Goal: Communication & Community: Answer question/provide support

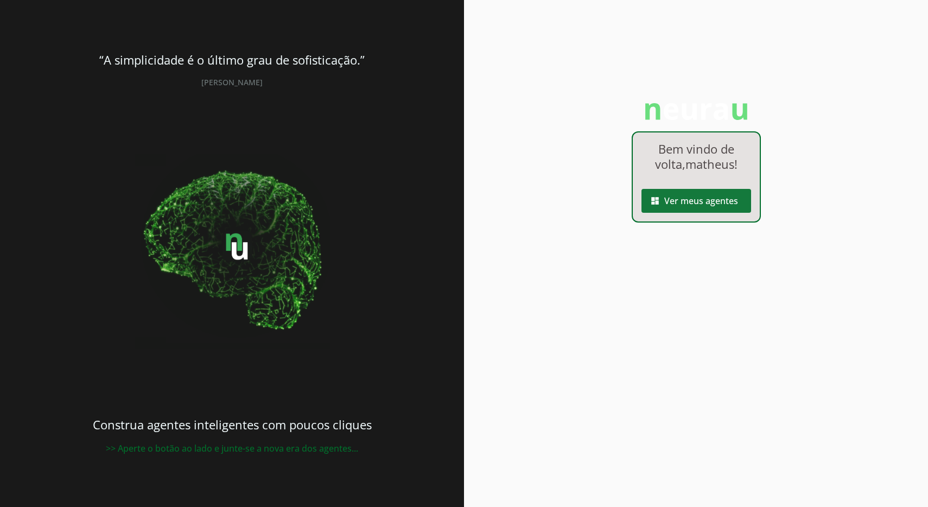
drag, startPoint x: 701, startPoint y: 219, endPoint x: 701, endPoint y: 225, distance: 6.0
click at [701, 225] on div "Bem vindo de volta, matheus ! dashboard Ver meus agentes" at bounding box center [696, 253] width 464 height 507
click at [704, 215] on div "Bem vindo de volta, matheus ! dashboard Ver meus agentes" at bounding box center [696, 176] width 129 height 91
click at [711, 201] on span at bounding box center [697, 201] width 110 height 26
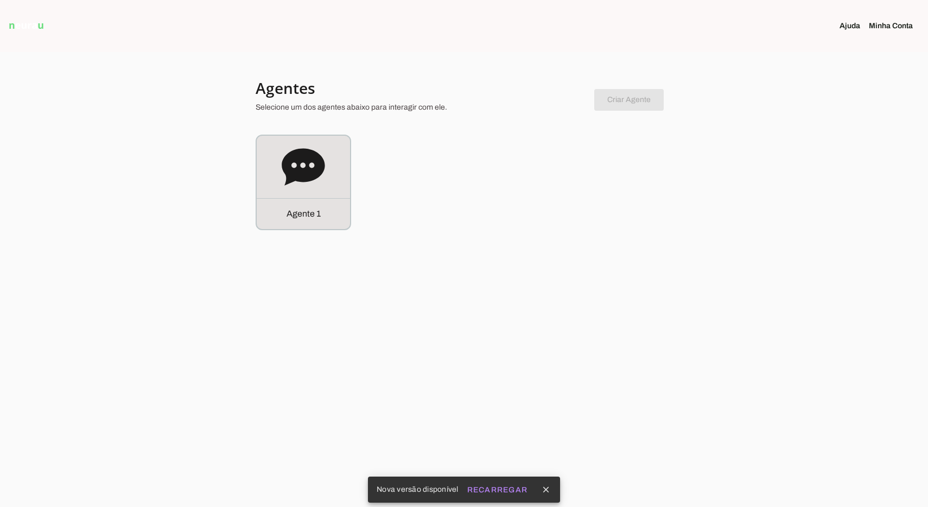
click at [309, 117] on div at bounding box center [421, 97] width 330 height 39
click at [306, 157] on icon at bounding box center [303, 166] width 43 height 37
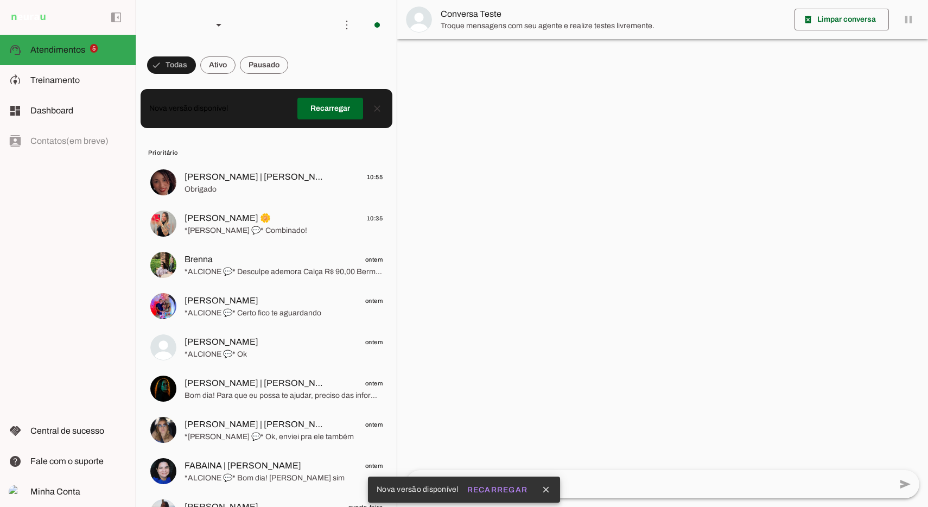
click at [224, 63] on span at bounding box center [217, 65] width 35 height 26
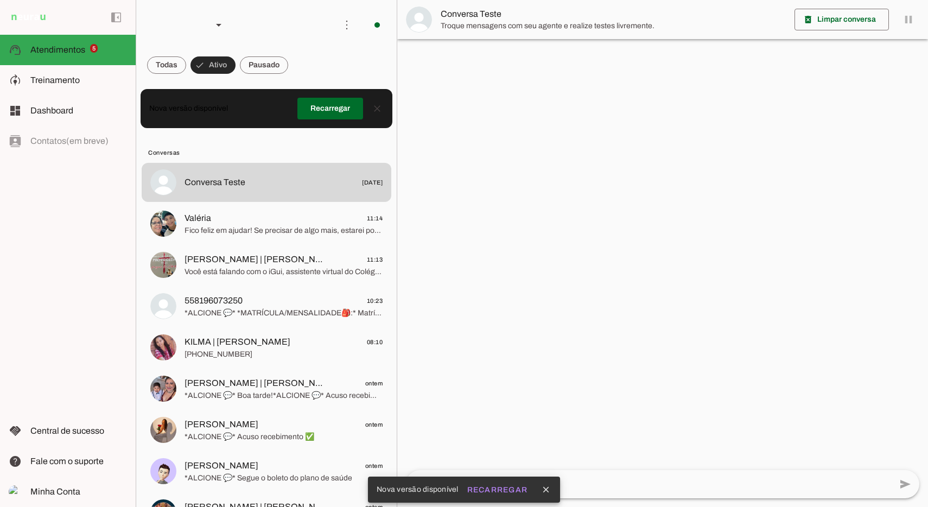
click at [273, 70] on span at bounding box center [264, 65] width 48 height 26
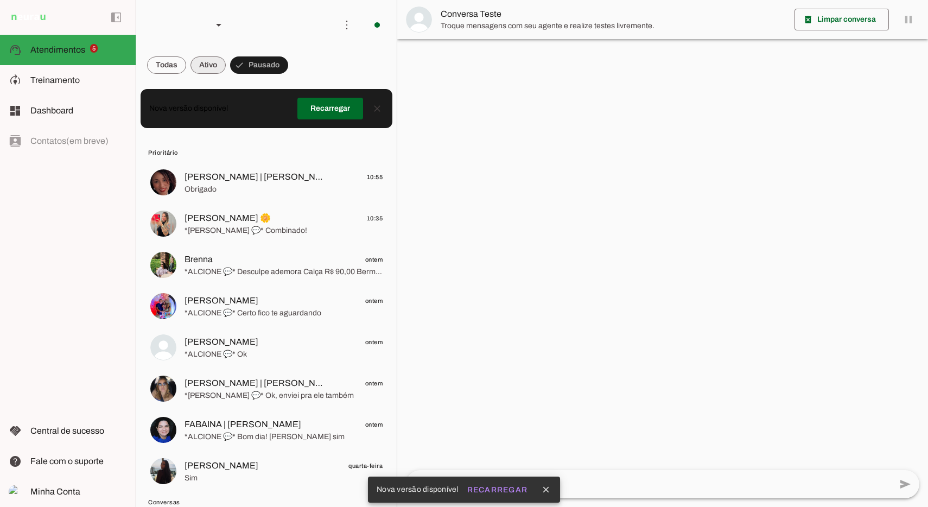
click at [200, 71] on span at bounding box center [208, 65] width 35 height 26
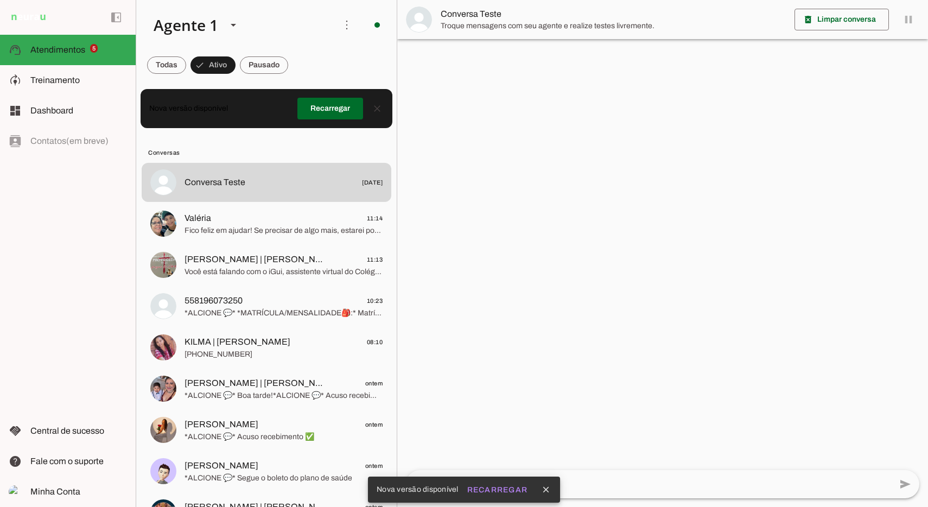
click at [205, 259] on span "ALESSANDRA | MARIA VIRGÍNIA" at bounding box center [256, 259] width 143 height 13
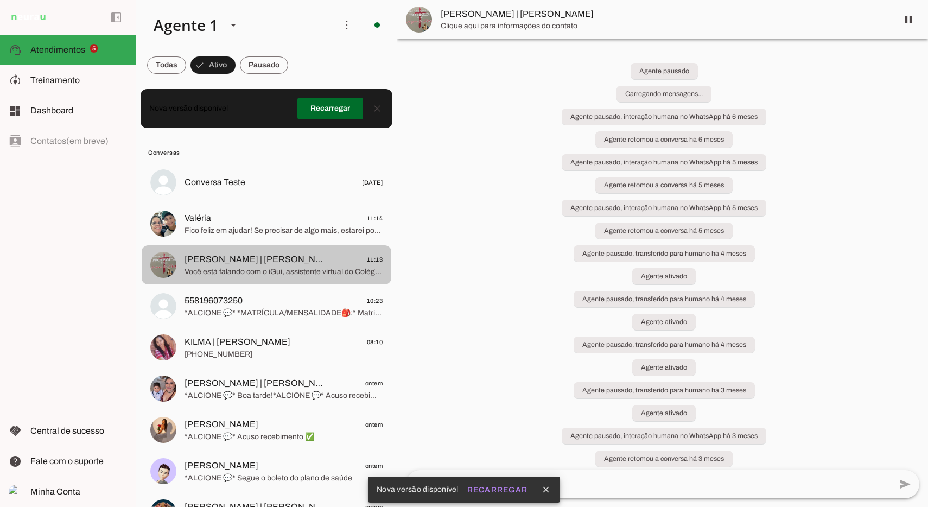
click at [232, 229] on span "Fico feliz em ajudar! Se precisar de algo mais, estarei por aqui. Melhoras para…" at bounding box center [284, 230] width 198 height 11
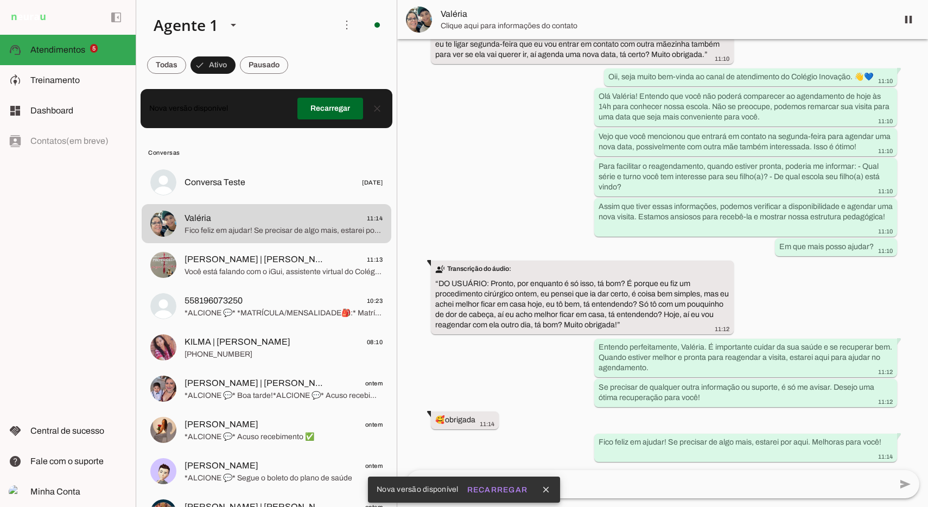
click at [519, 14] on span "Valéria" at bounding box center [665, 14] width 448 height 13
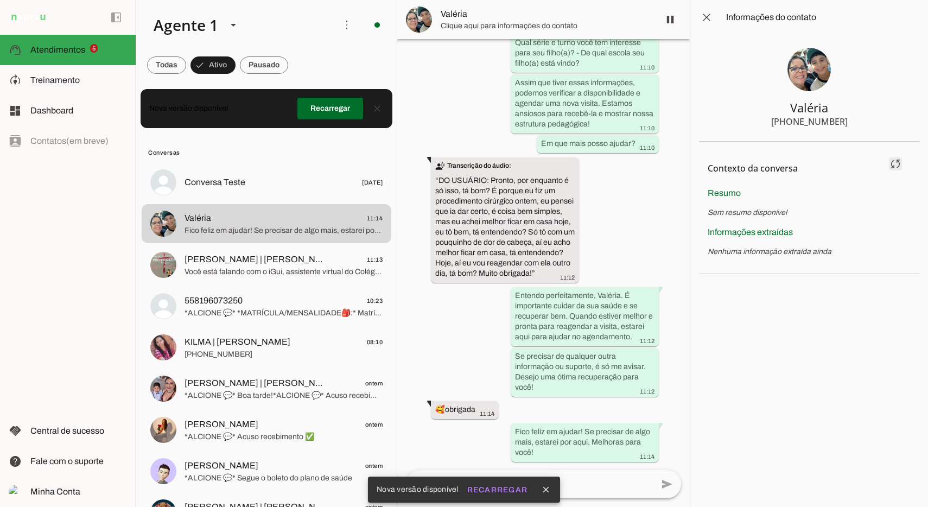
click at [897, 161] on span at bounding box center [896, 164] width 26 height 26
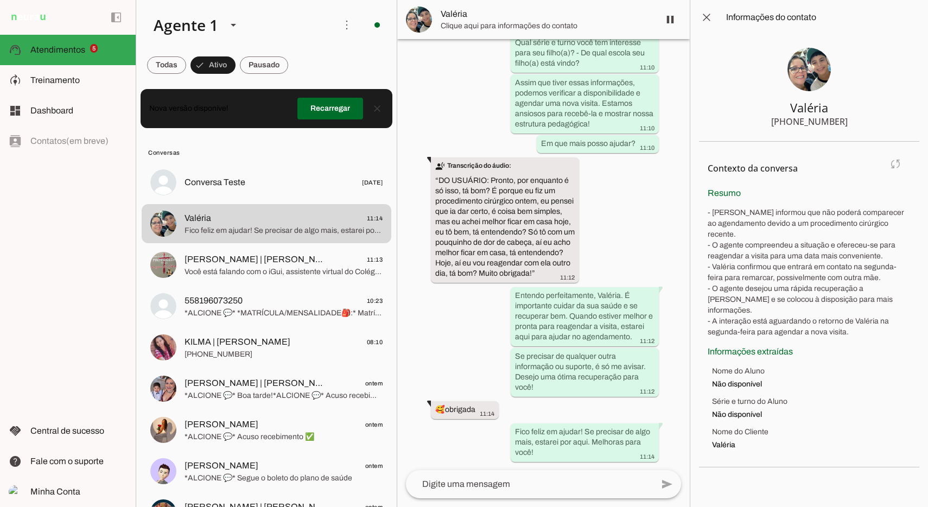
scroll to position [0, 0]
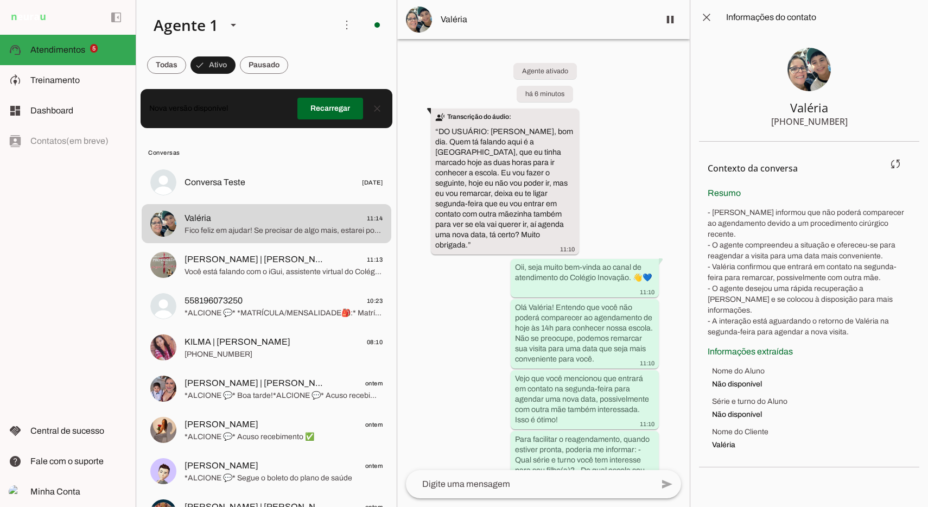
drag, startPoint x: 712, startPoint y: 213, endPoint x: 907, endPoint y: 220, distance: 195.5
click at [907, 220] on p "- Valéria informou que não poderá comparecer ao agendamento devido a um procedi…" at bounding box center [809, 272] width 203 height 130
drag, startPoint x: 874, startPoint y: 267, endPoint x: 712, endPoint y: 258, distance: 162.0
click at [712, 258] on p "- Valéria informou que não poderá comparecer ao agendamento devido a um procedi…" at bounding box center [809, 272] width 203 height 130
drag, startPoint x: 873, startPoint y: 288, endPoint x: 724, endPoint y: 287, distance: 149.8
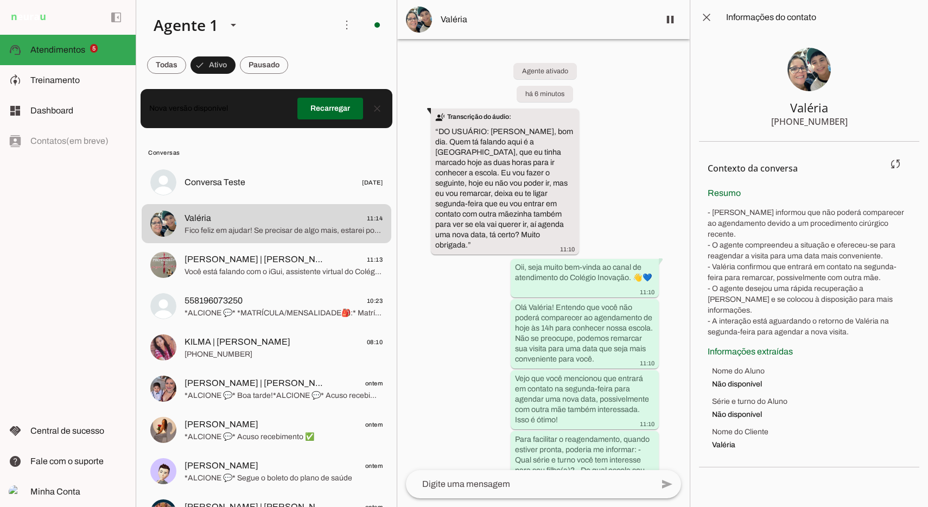
click at [724, 287] on p "- Valéria informou que não poderá comparecer ao agendamento devido a um procedi…" at bounding box center [809, 272] width 203 height 130
click at [858, 271] on p "- Valéria informou que não poderá comparecer ao agendamento devido a um procedi…" at bounding box center [809, 272] width 203 height 130
drag, startPoint x: 875, startPoint y: 267, endPoint x: 714, endPoint y: 257, distance: 161.0
click at [714, 257] on p "- Valéria informou que não poderá comparecer ao agendamento devido a um procedi…" at bounding box center [809, 272] width 203 height 130
click at [710, 17] on span at bounding box center [707, 17] width 26 height 26
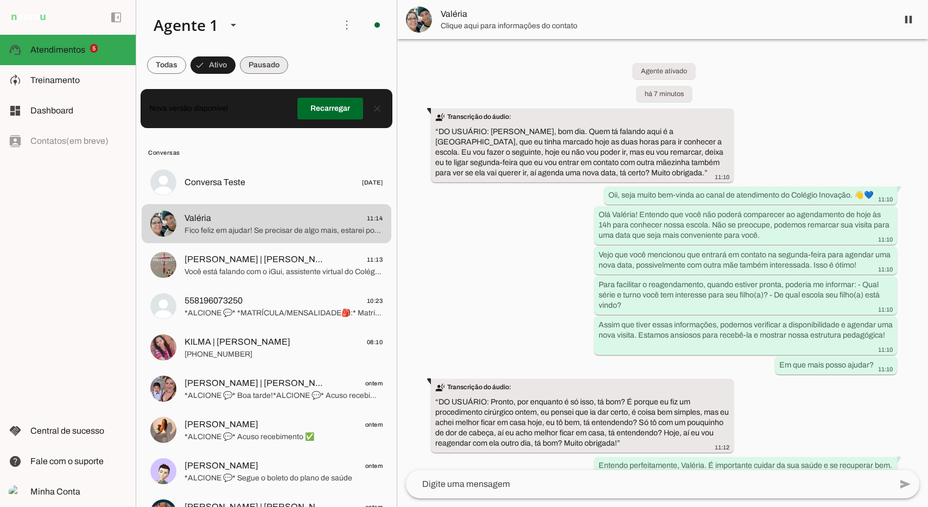
click at [233, 70] on span at bounding box center [213, 65] width 45 height 26
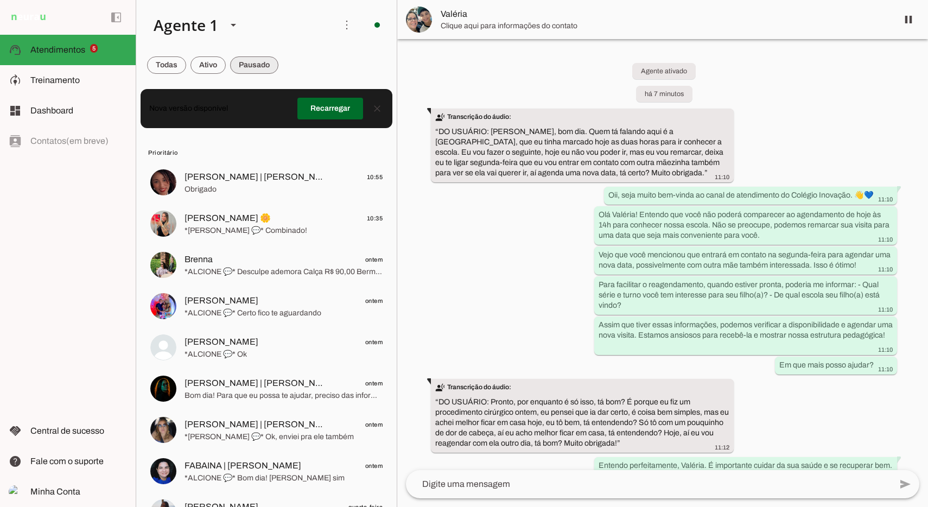
click at [254, 66] on span at bounding box center [254, 65] width 48 height 26
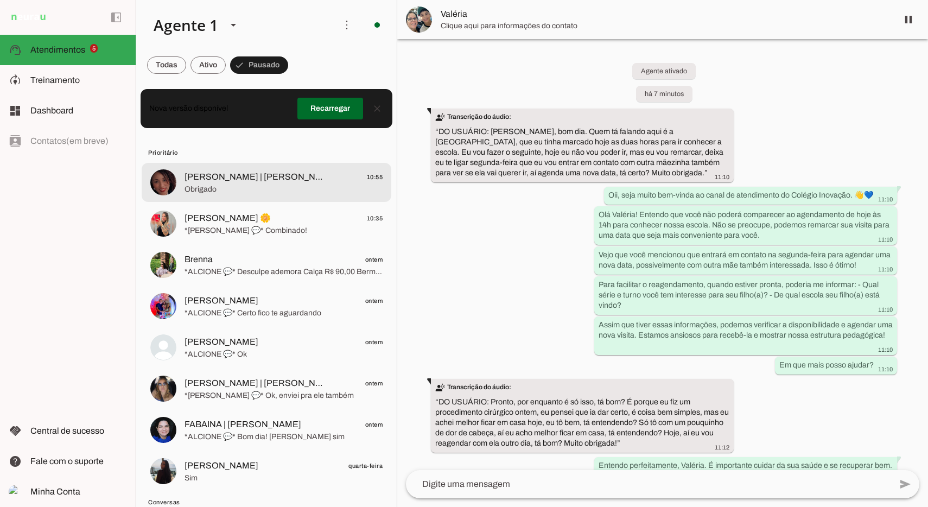
click at [299, 179] on span "SILVIA | MARIA CECILIA 10:55" at bounding box center [284, 177] width 198 height 14
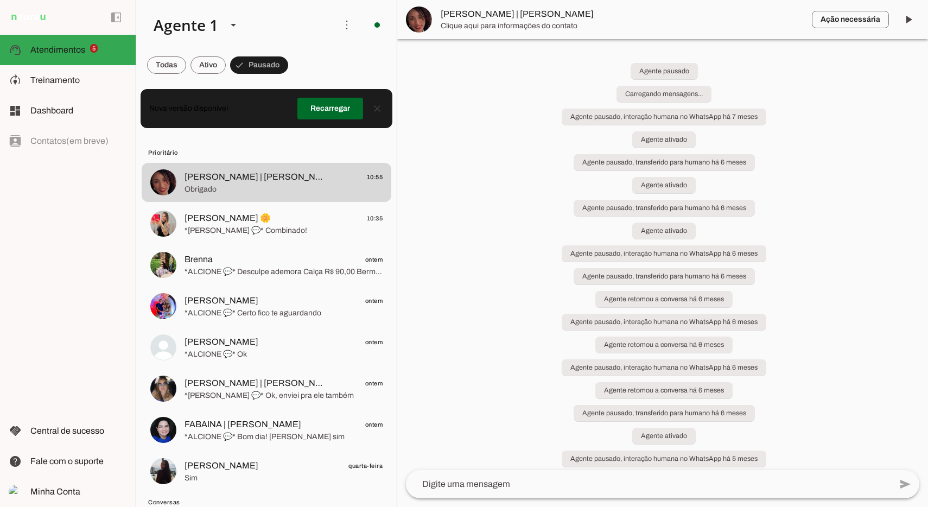
click at [910, 21] on span at bounding box center [909, 20] width 26 height 26
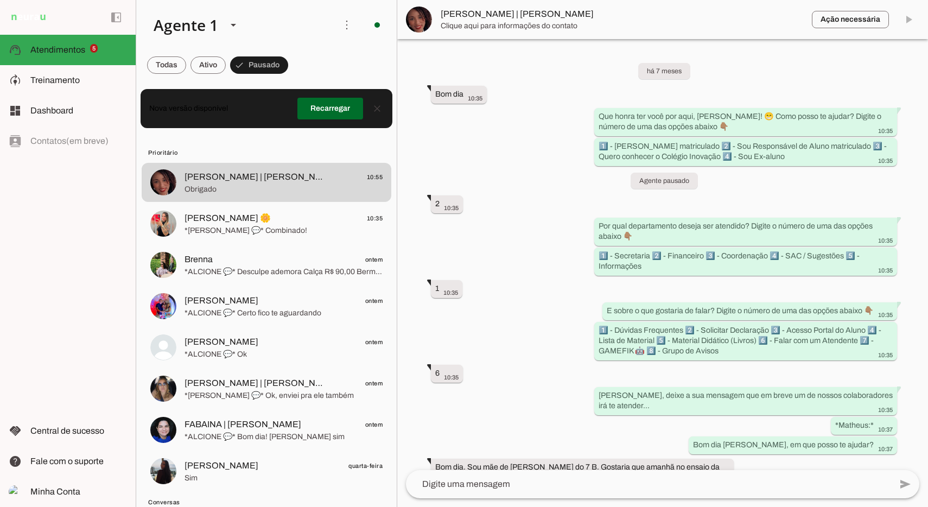
scroll to position [14504, 0]
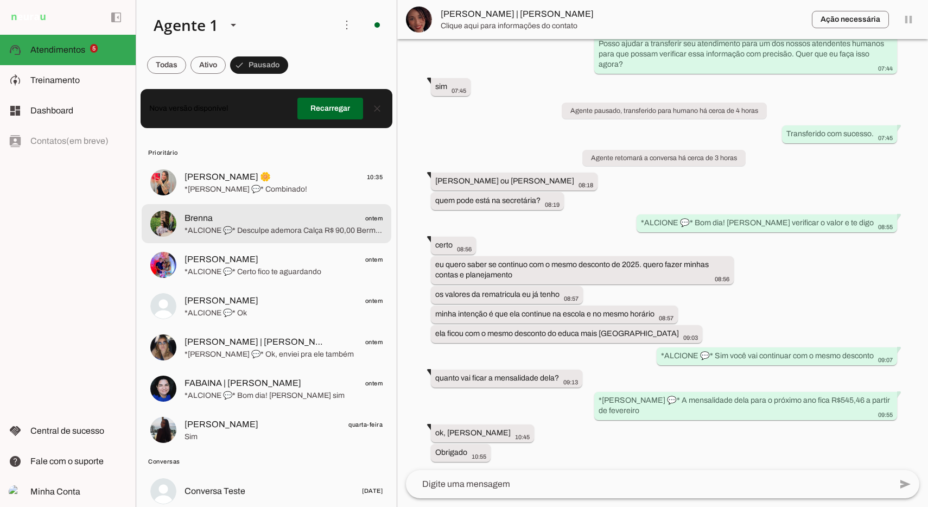
click at [271, 225] on span "*ALCIONE 💬* Desculpe ademora Calça R$ 90,00 Bermuda R$ 80,00" at bounding box center [284, 230] width 198 height 11
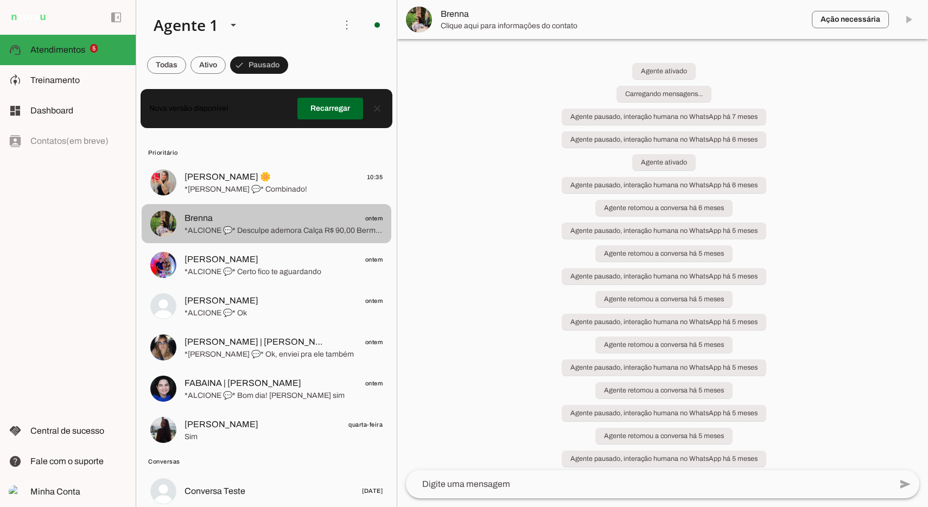
click at [295, 191] on span "*[PERSON_NAME] 💬* Combinado!" at bounding box center [284, 189] width 198 height 11
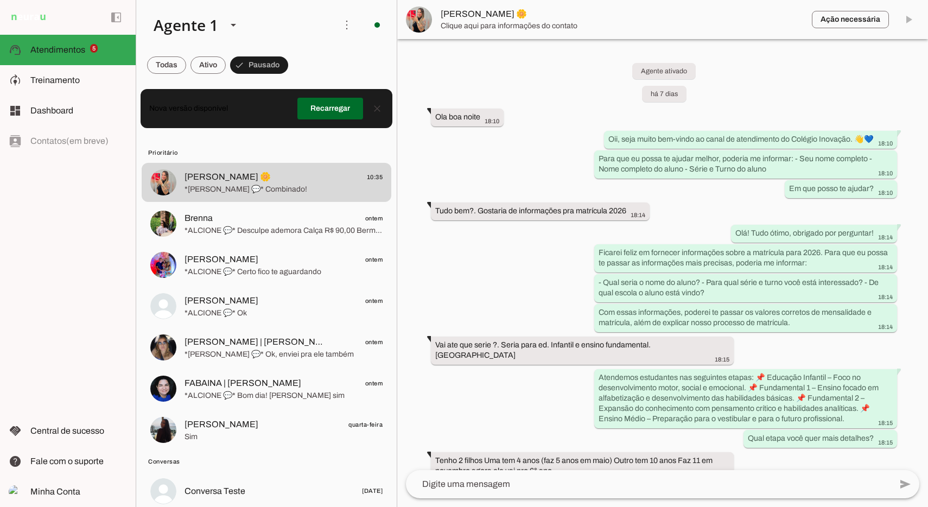
scroll to position [4257, 0]
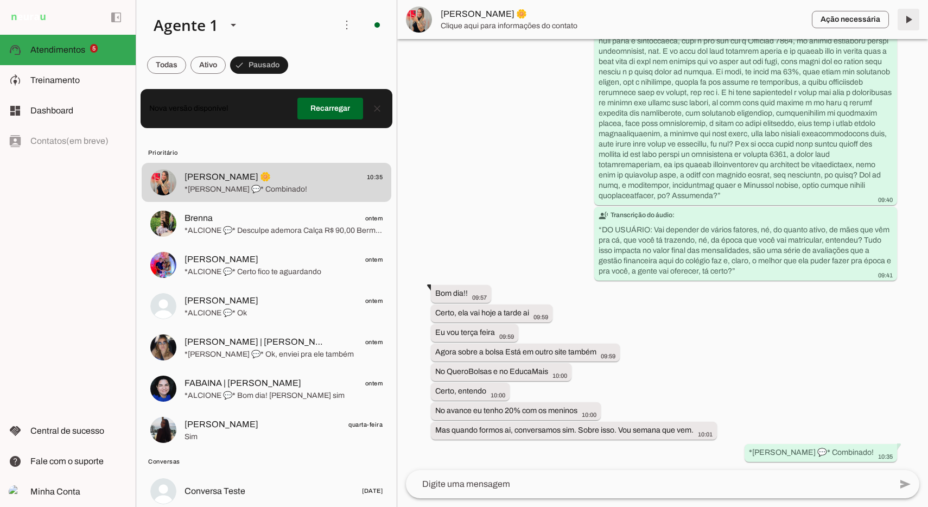
click at [910, 20] on span at bounding box center [909, 20] width 26 height 26
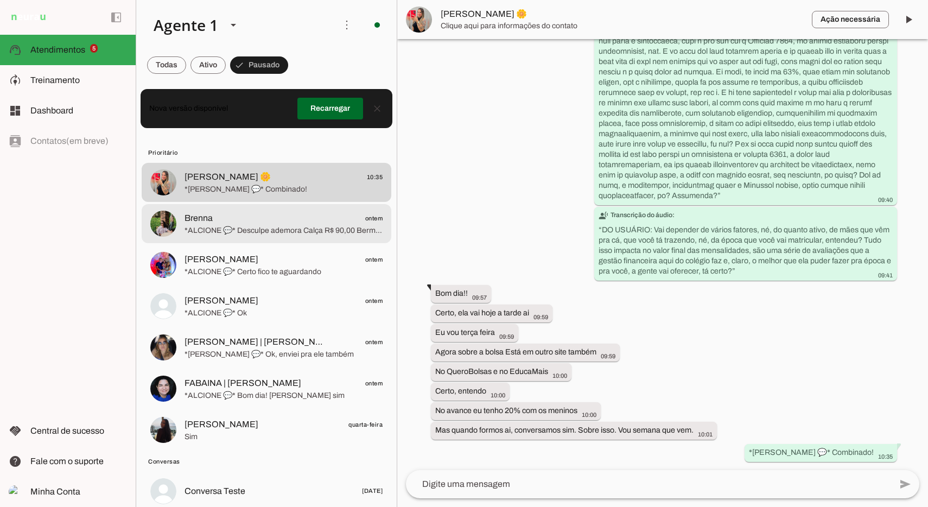
click at [340, 234] on span "*ALCIONE 💬* Desculpe ademora Calça R$ 90,00 Bermuda R$ 80,00" at bounding box center [284, 230] width 198 height 11
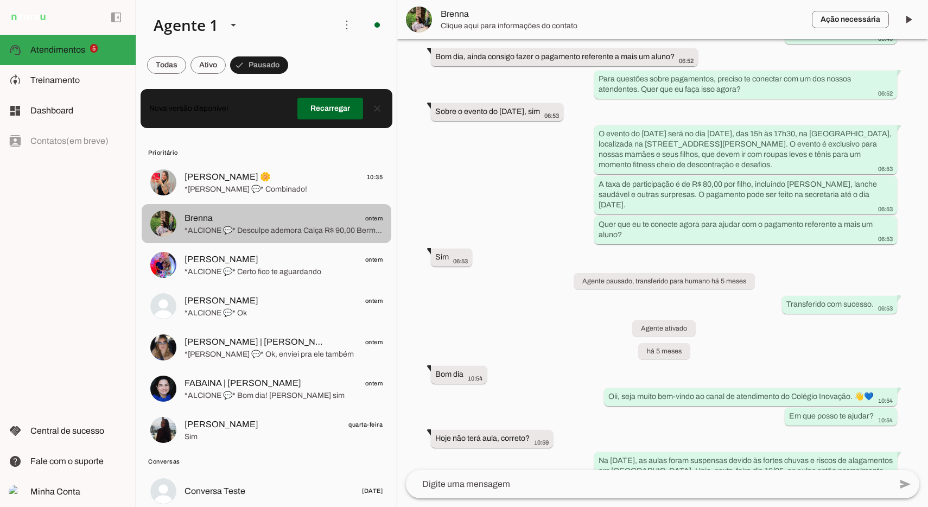
scroll to position [8271, 0]
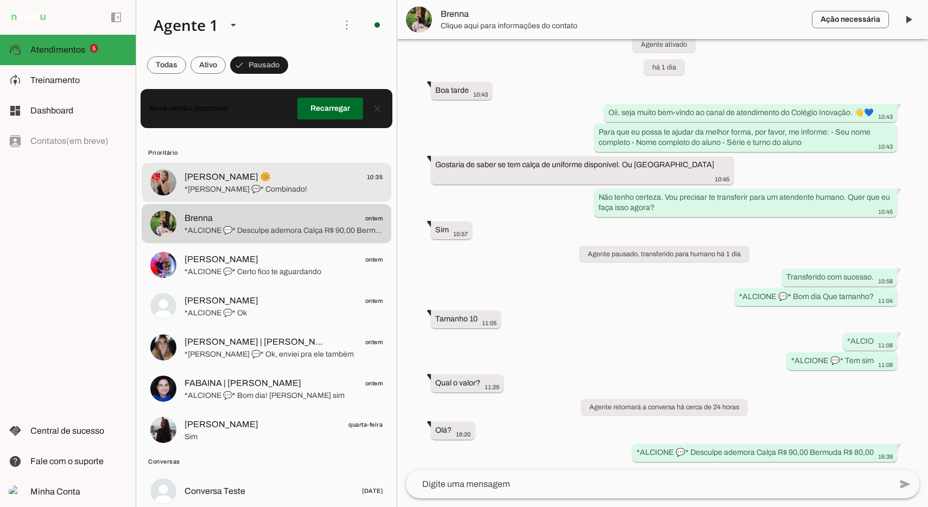
drag, startPoint x: 287, startPoint y: 183, endPoint x: 457, endPoint y: 164, distance: 171.0
click at [287, 184] on span "*[PERSON_NAME] 💬* Combinado!" at bounding box center [284, 189] width 198 height 11
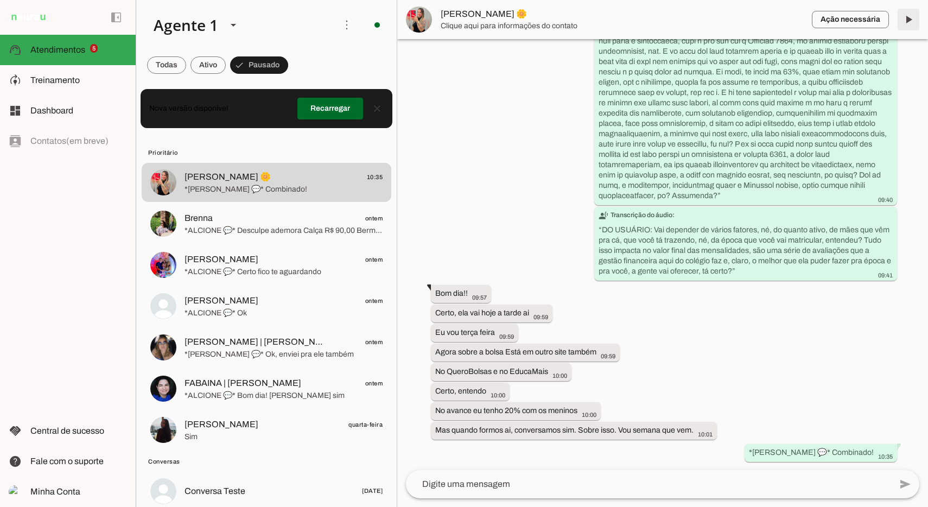
click at [907, 14] on span at bounding box center [909, 20] width 26 height 26
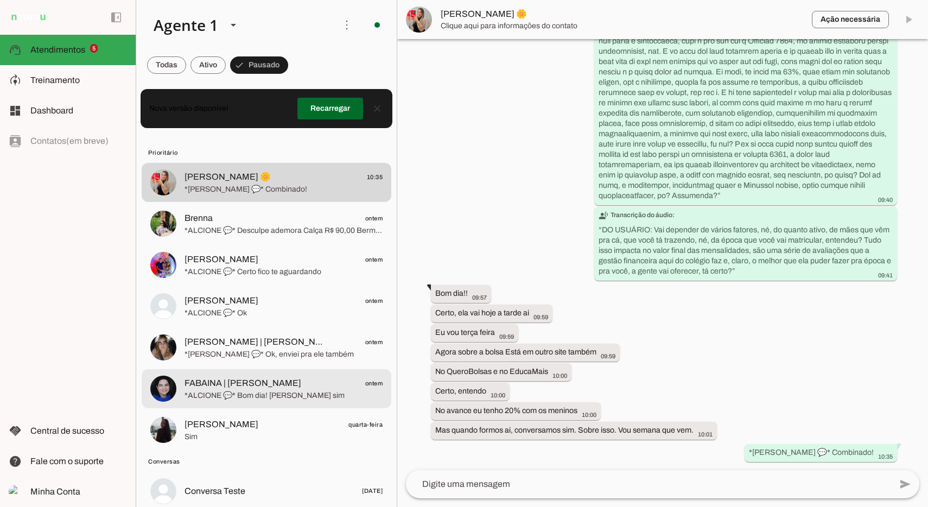
click at [284, 396] on span "*ALCIONE 💬* Bom dia! [PERSON_NAME] sim" at bounding box center [284, 395] width 198 height 11
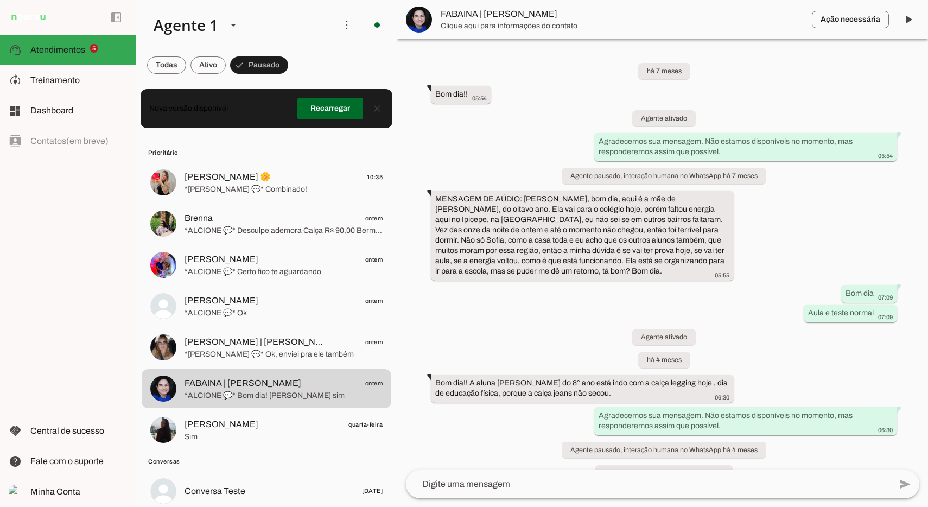
scroll to position [1474, 0]
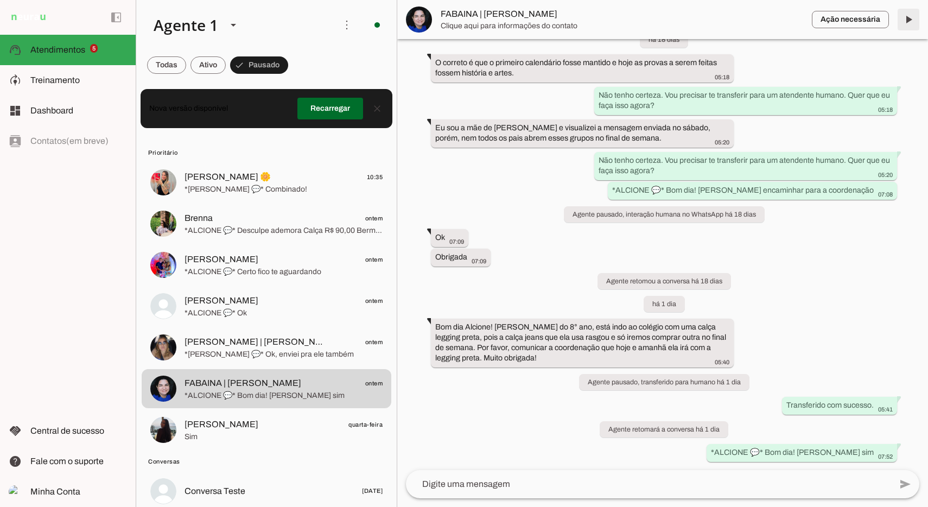
click at [914, 16] on span at bounding box center [909, 20] width 26 height 26
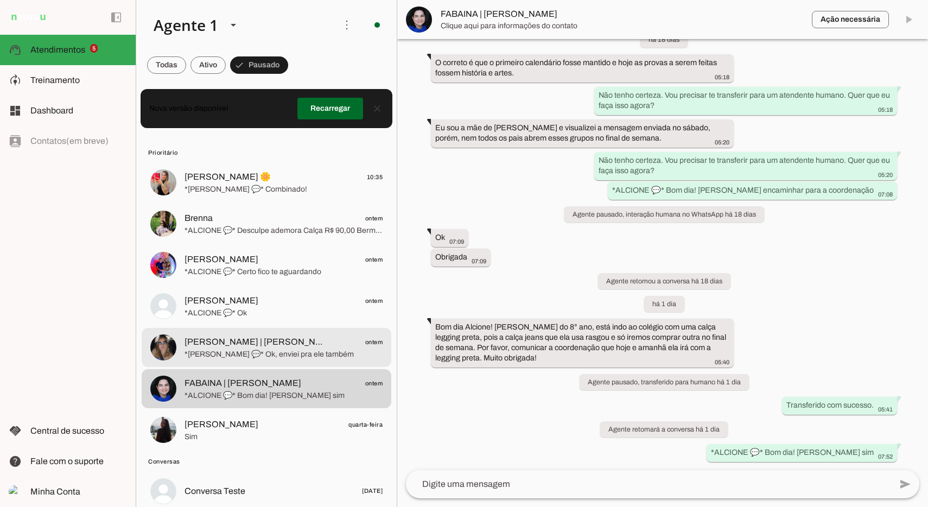
click at [233, 343] on span "[PERSON_NAME] | [PERSON_NAME]" at bounding box center [256, 341] width 143 height 13
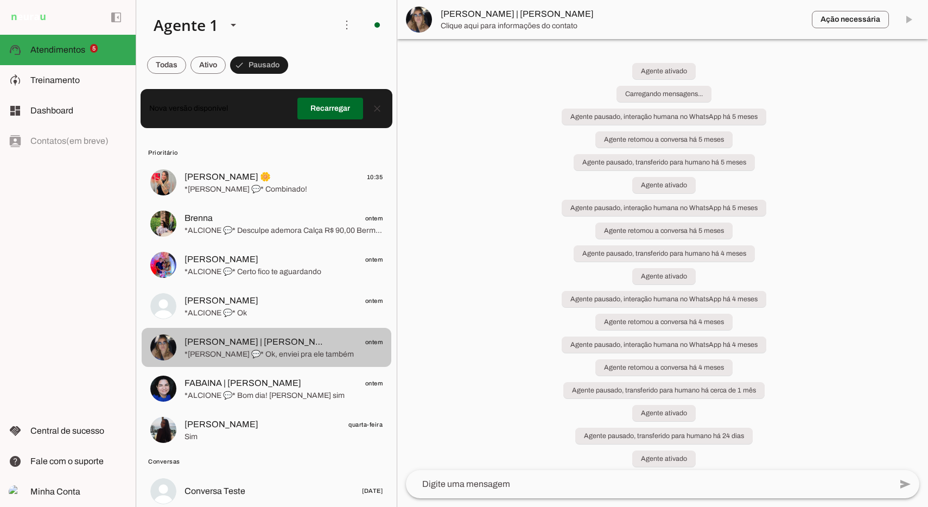
scroll to position [4204, 0]
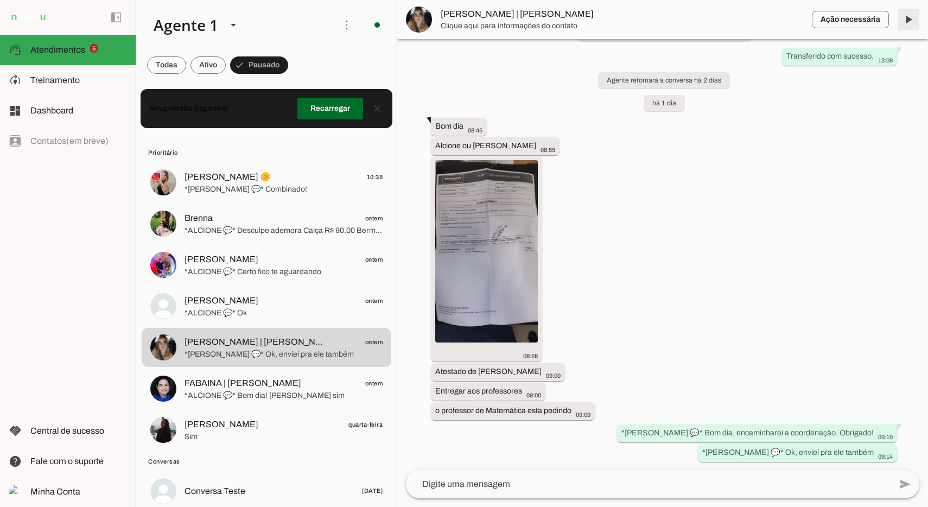
click at [910, 18] on span at bounding box center [909, 20] width 26 height 26
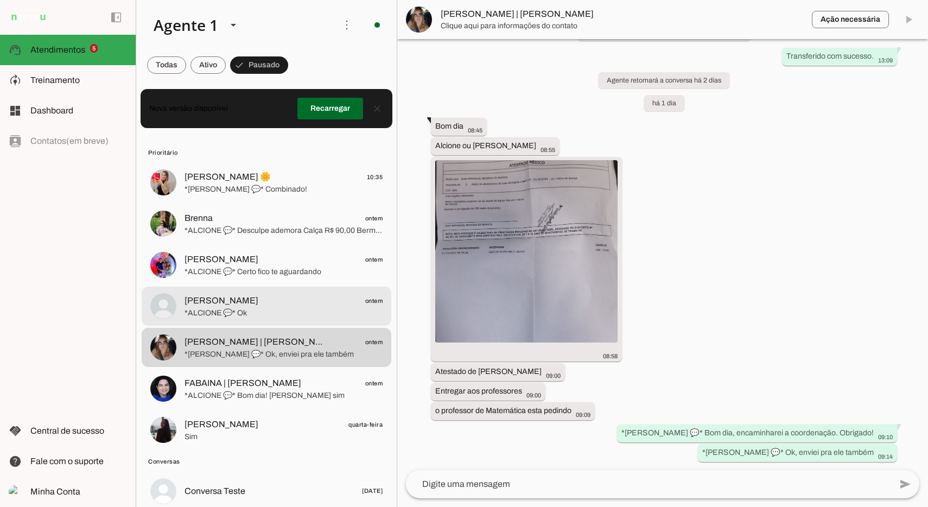
click at [255, 303] on span "VILMA MARIA ontem" at bounding box center [284, 301] width 198 height 14
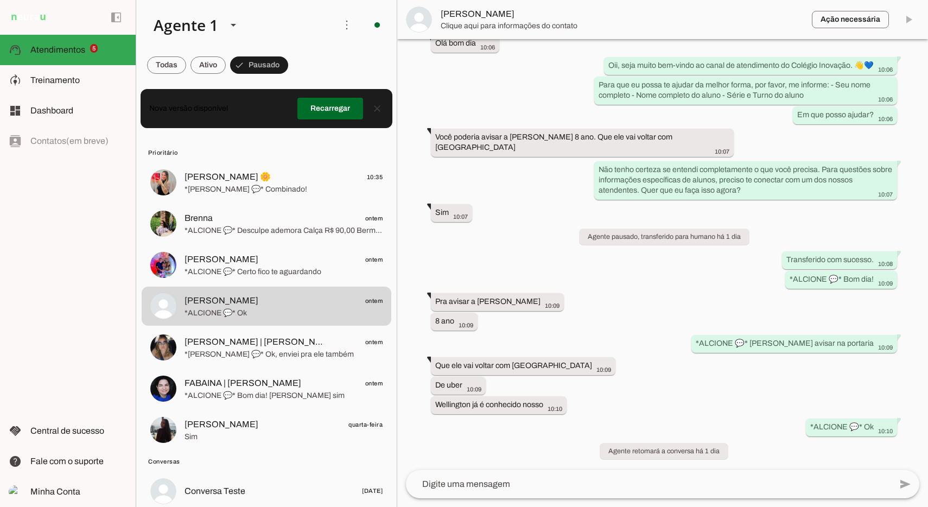
click at [912, 17] on md-item "Ação necessária O Agente detectou que uma ação humana é necessária, resolva a q…" at bounding box center [662, 19] width 531 height 39
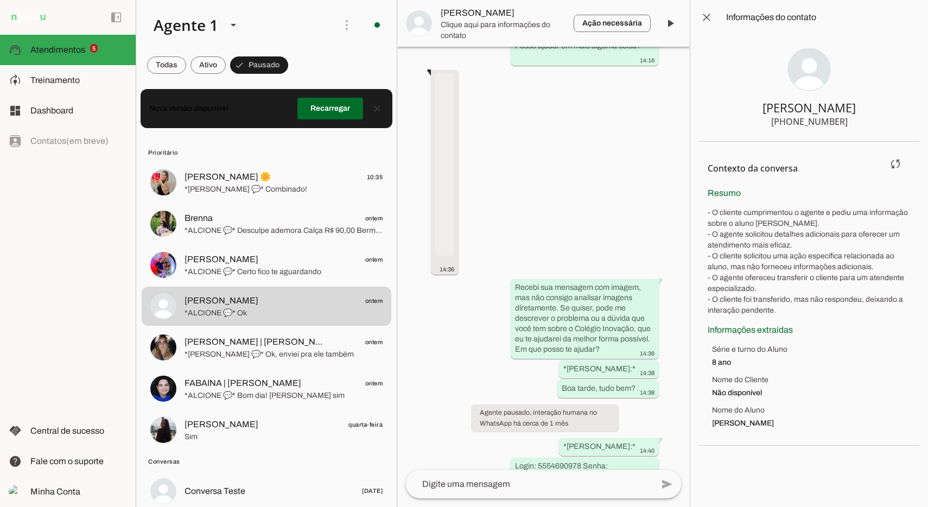
scroll to position [10078, 0]
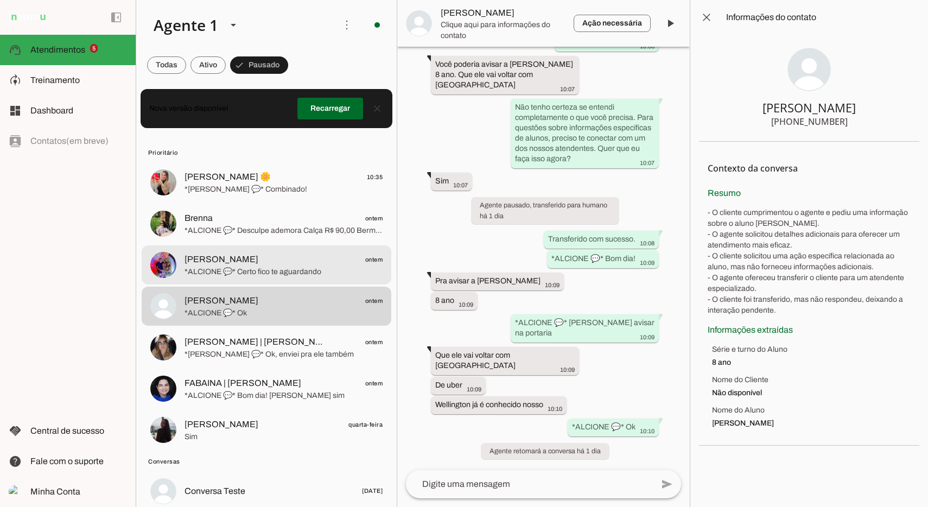
click at [243, 274] on span "*ALCIONE 💬* Certo fico te aguardando" at bounding box center [284, 272] width 198 height 11
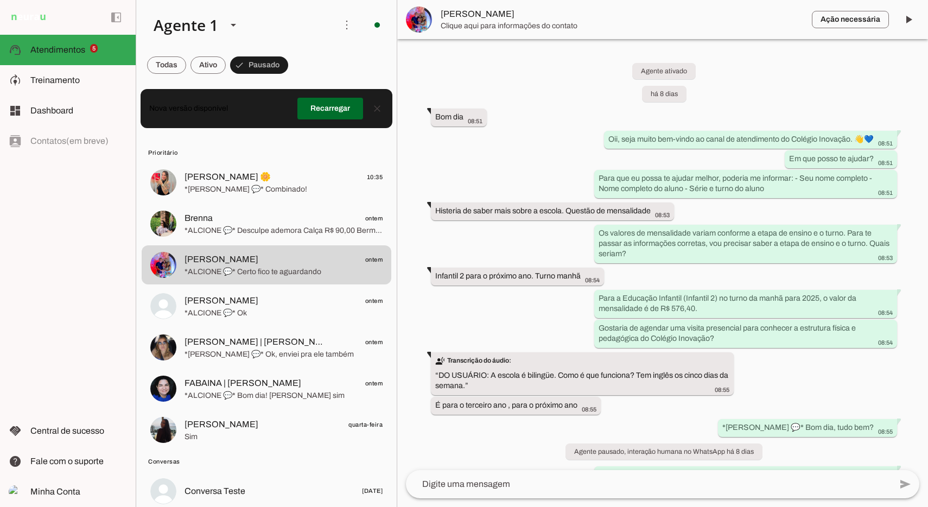
scroll to position [2489, 0]
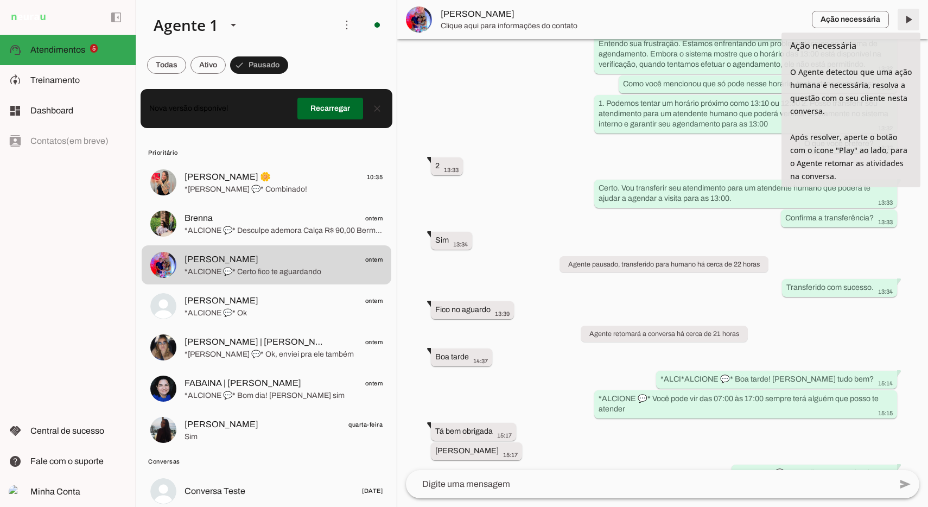
click at [909, 16] on span at bounding box center [909, 20] width 26 height 26
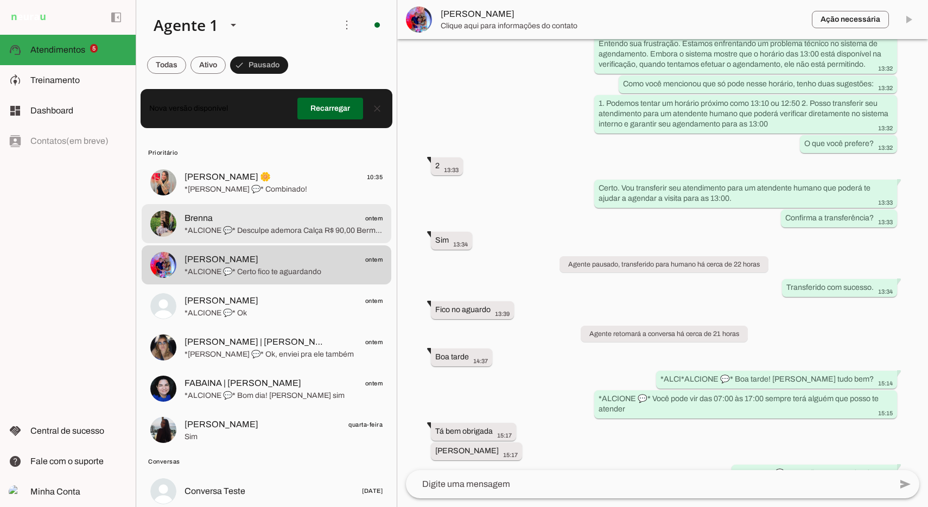
click at [212, 215] on span "[PERSON_NAME]" at bounding box center [199, 218] width 28 height 13
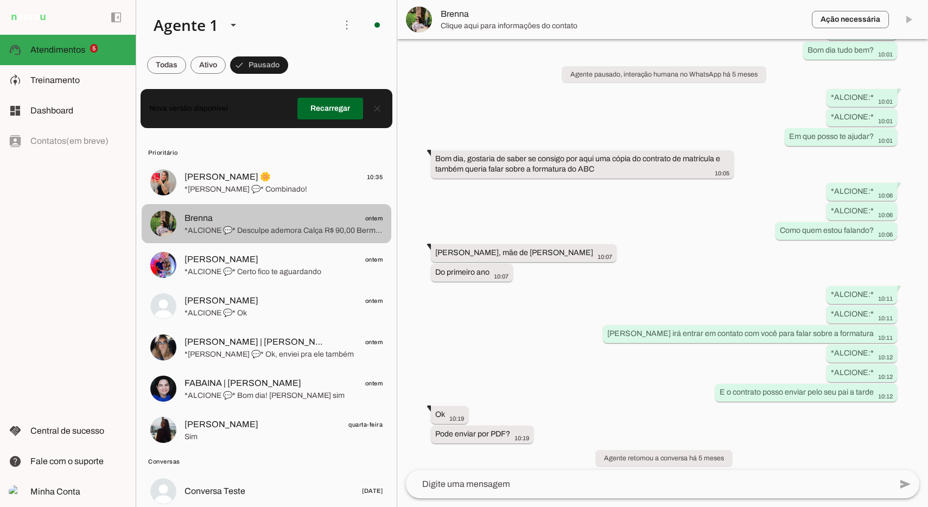
scroll to position [8271, 0]
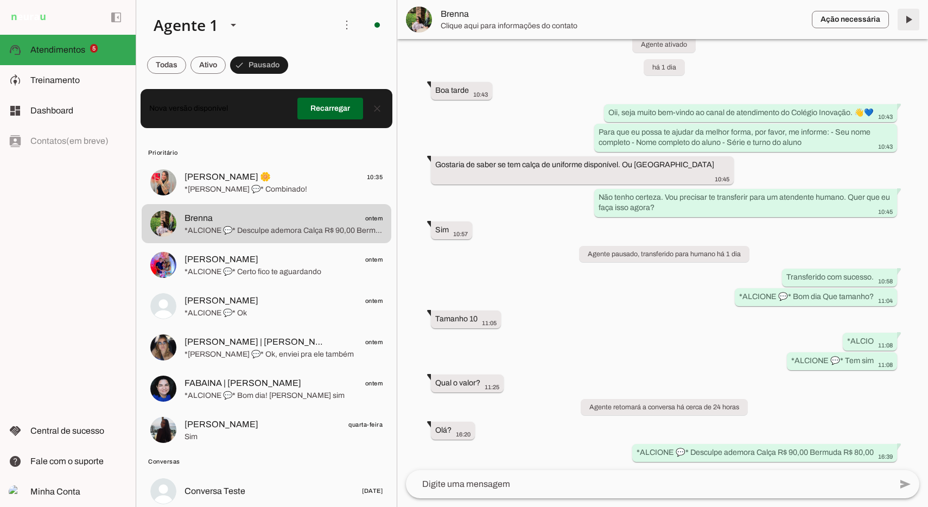
click at [908, 18] on span at bounding box center [909, 20] width 26 height 26
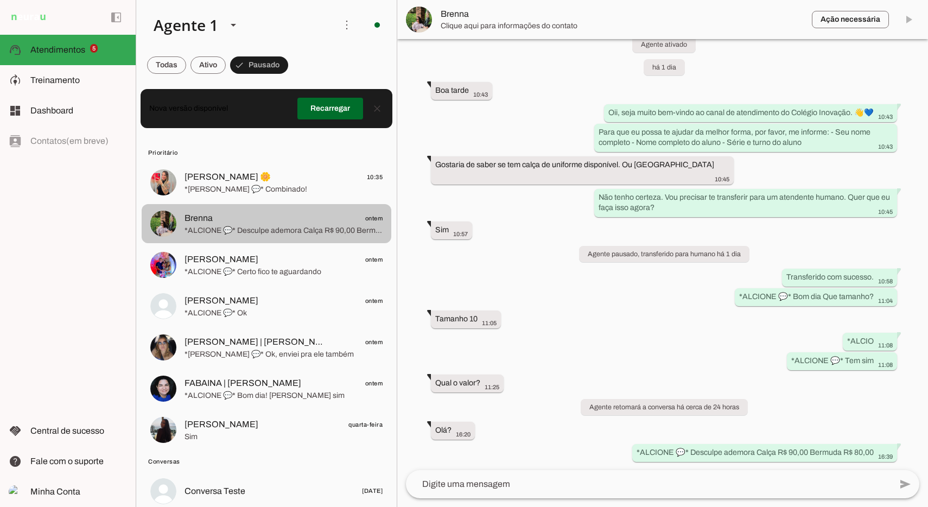
click at [241, 182] on span "[PERSON_NAME] 🌼" at bounding box center [228, 176] width 86 height 13
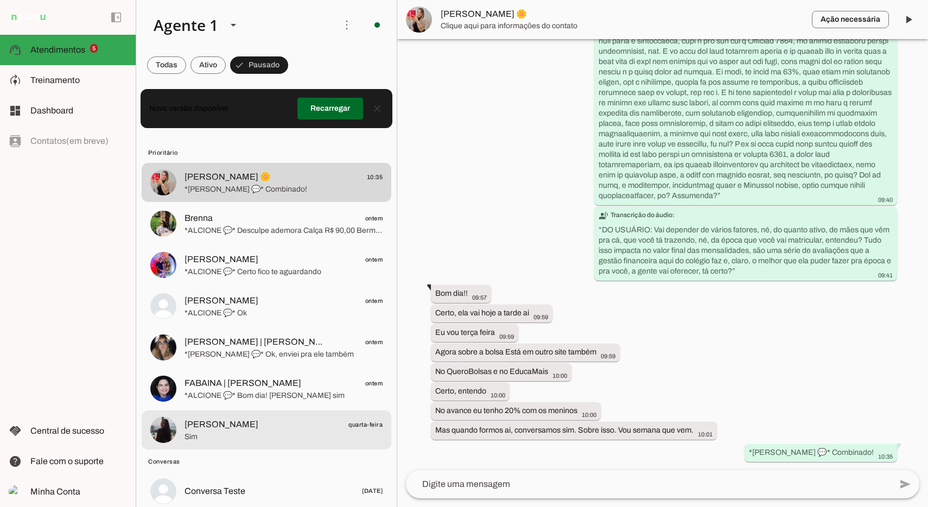
click at [261, 417] on div at bounding box center [284, 430] width 198 height 27
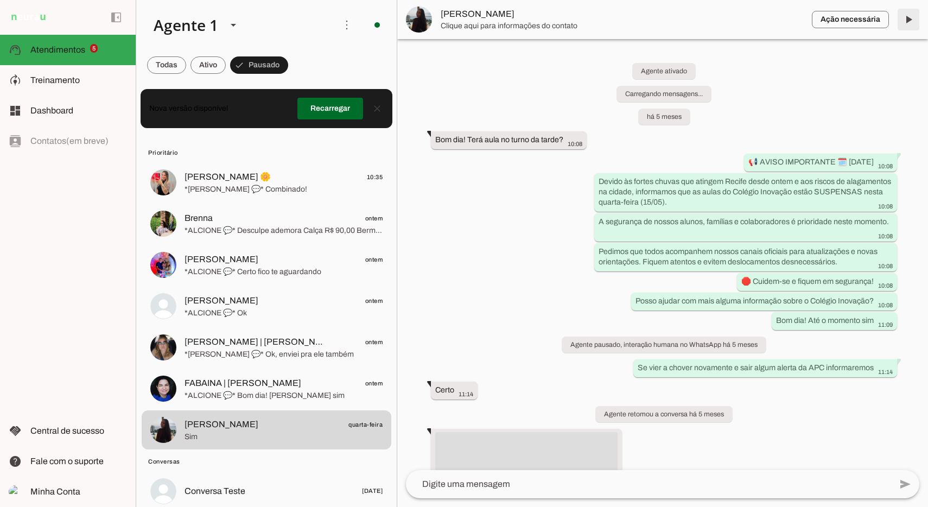
click at [907, 24] on span at bounding box center [909, 20] width 26 height 26
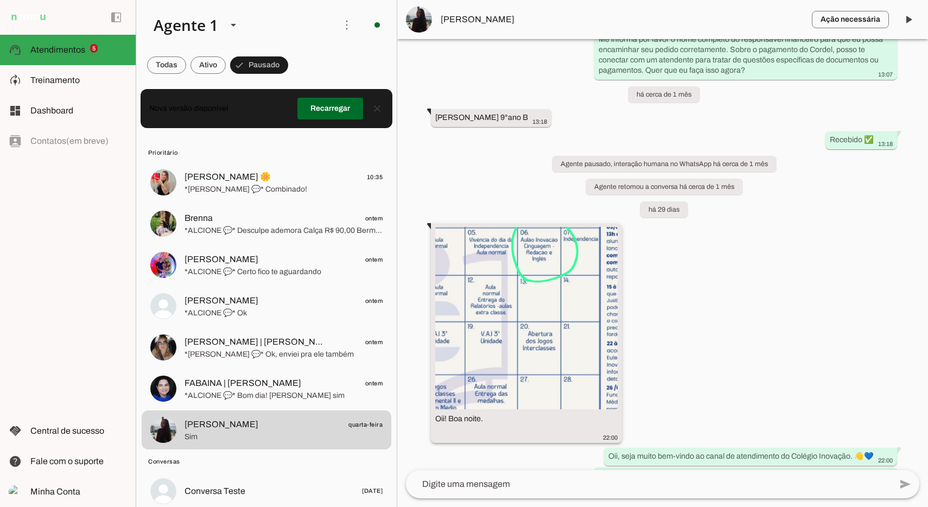
scroll to position [1137, 0]
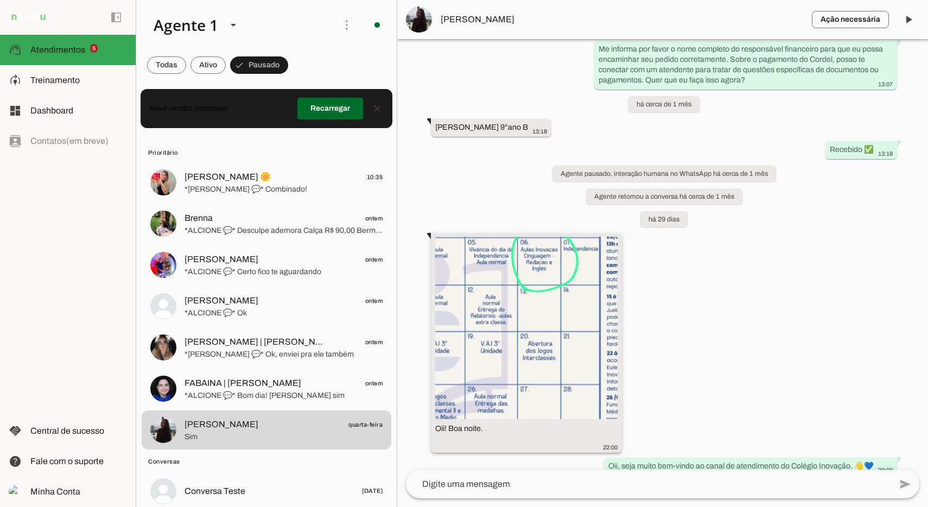
click at [542, 326] on img at bounding box center [526, 328] width 182 height 182
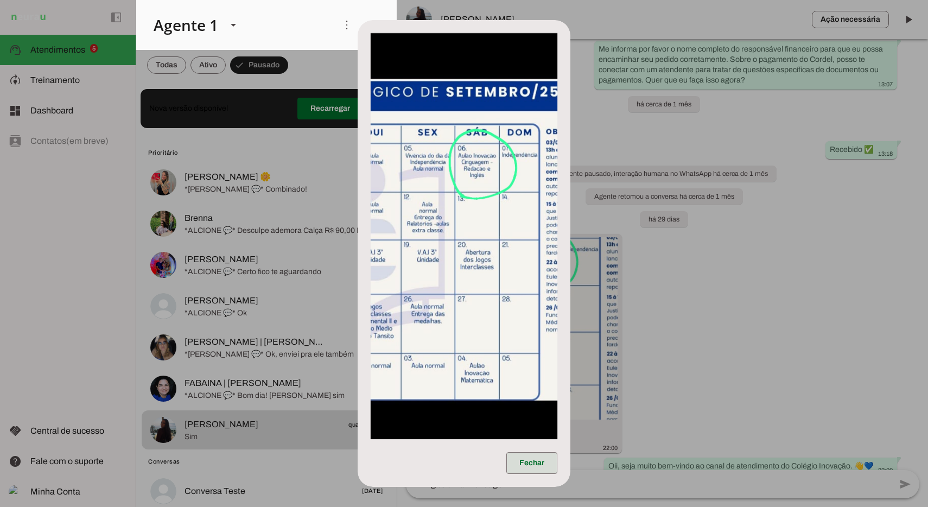
click at [539, 462] on span at bounding box center [531, 463] width 51 height 26
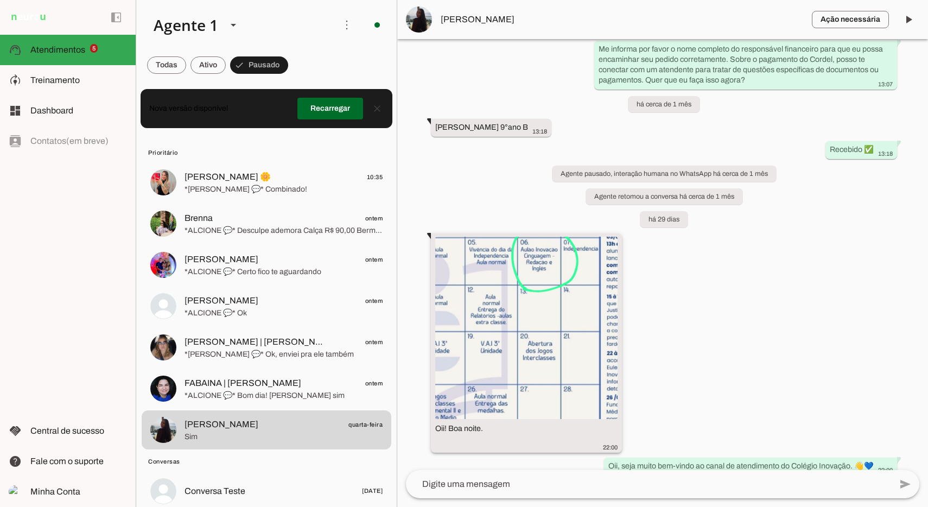
click at [549, 352] on img at bounding box center [526, 328] width 182 height 182
click at [548, 353] on img at bounding box center [526, 328] width 182 height 182
click at [587, 265] on img at bounding box center [526, 328] width 182 height 182
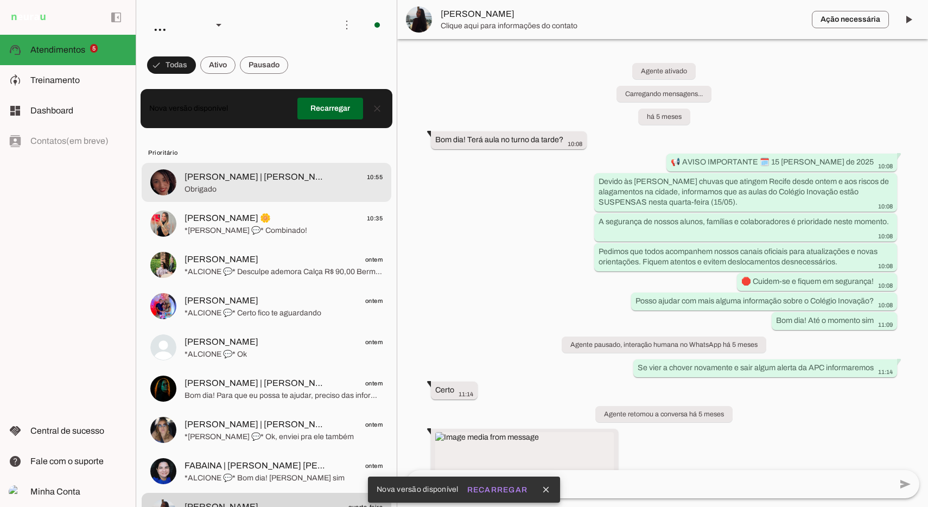
scroll to position [1566, 0]
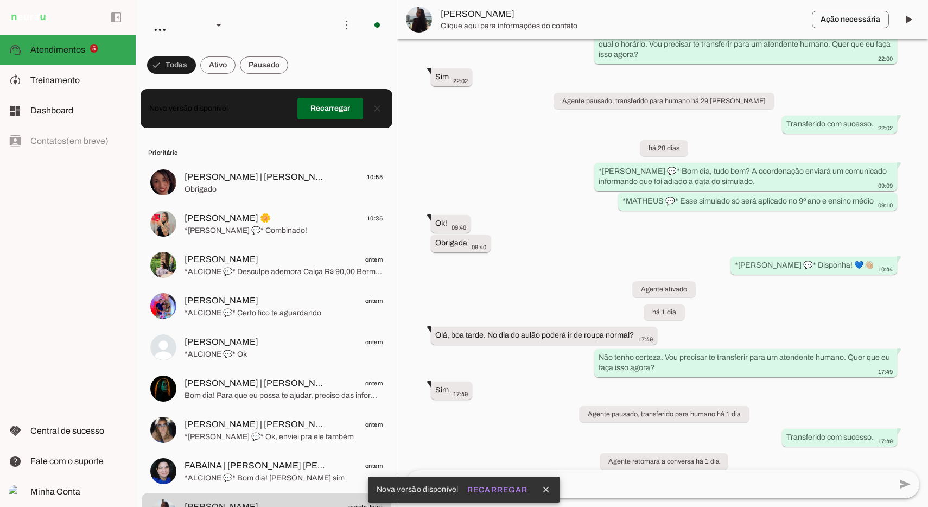
click at [283, 66] on span at bounding box center [264, 65] width 48 height 26
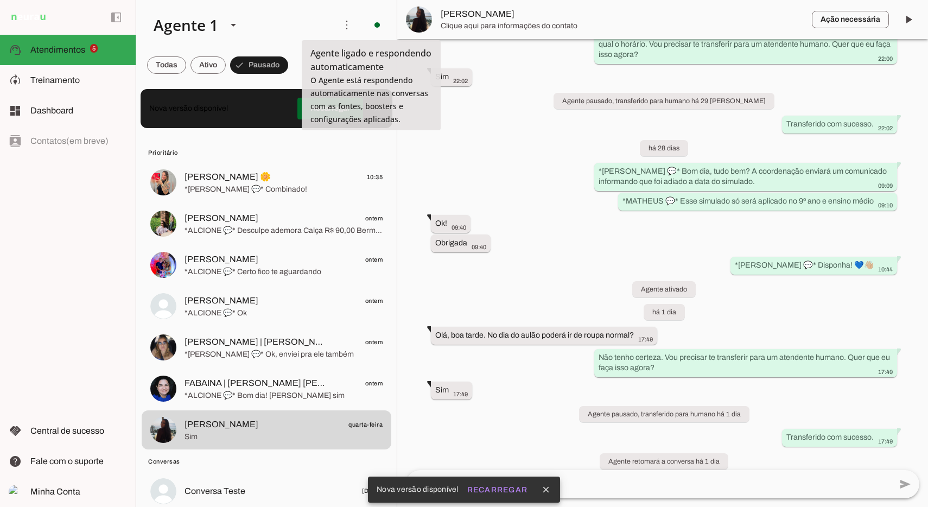
click at [345, 15] on span at bounding box center [347, 25] width 26 height 26
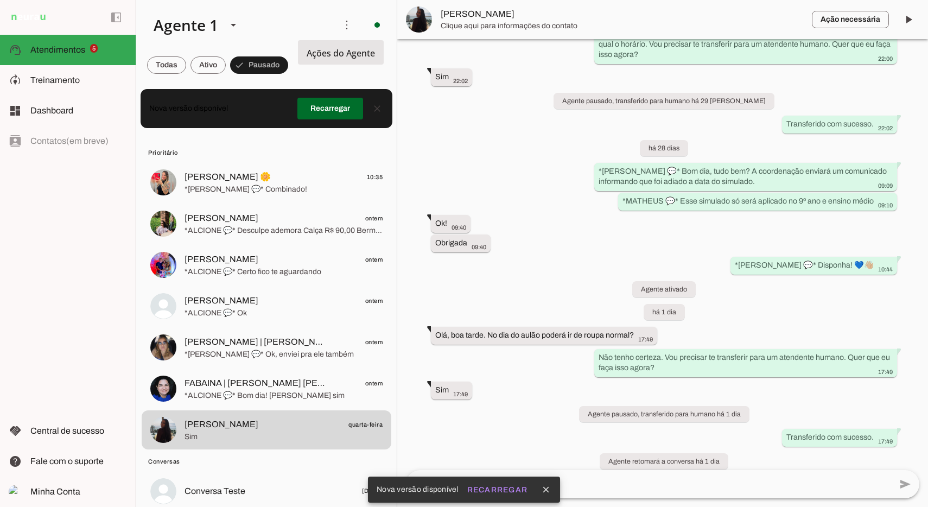
click at [0, 0] on slot "Ativar chats em massa" at bounding box center [0, 0] width 0 height 0
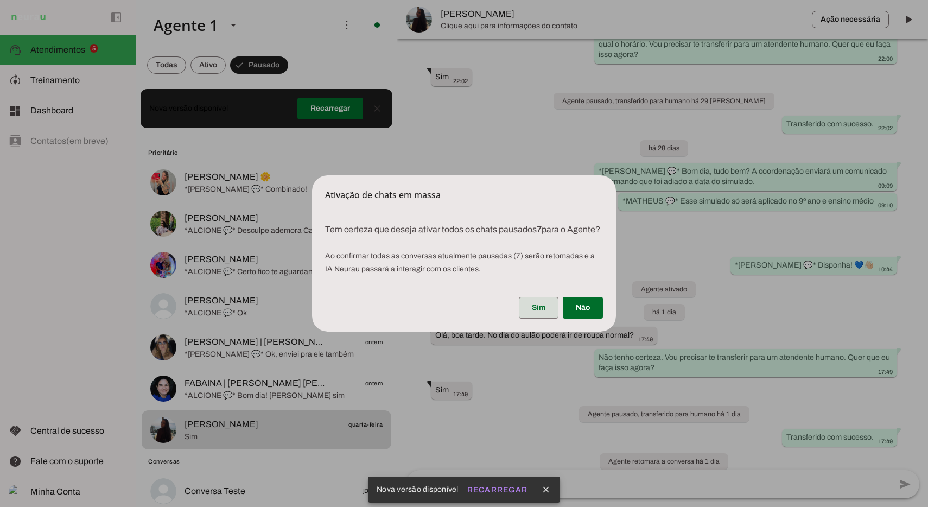
click at [537, 313] on span at bounding box center [539, 308] width 40 height 26
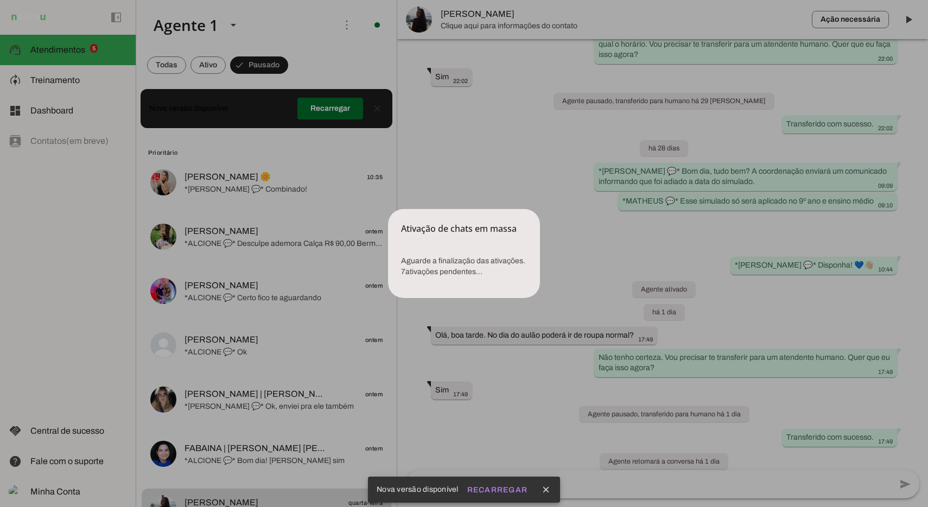
scroll to position [0, 0]
